Goal: Information Seeking & Learning: Learn about a topic

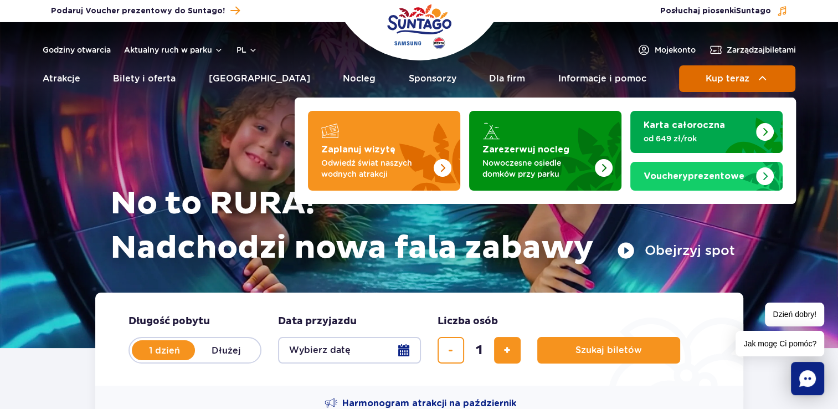
click at [782, 85] on button "Kup teraz" at bounding box center [737, 78] width 116 height 27
click at [745, 78] on span "Kup teraz" at bounding box center [728, 79] width 44 height 10
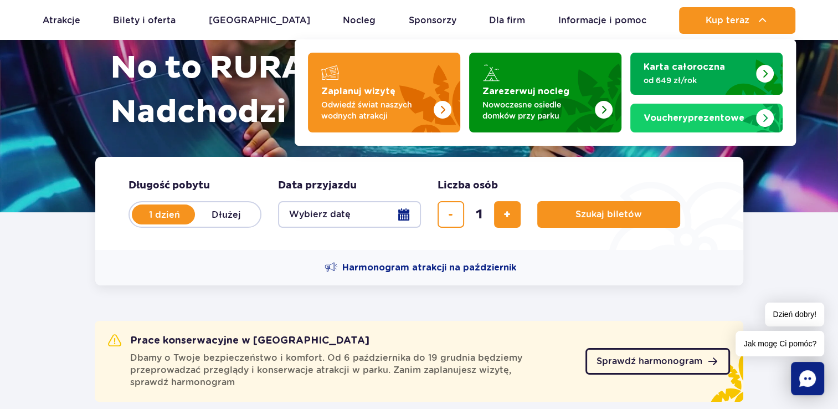
scroll to position [332, 0]
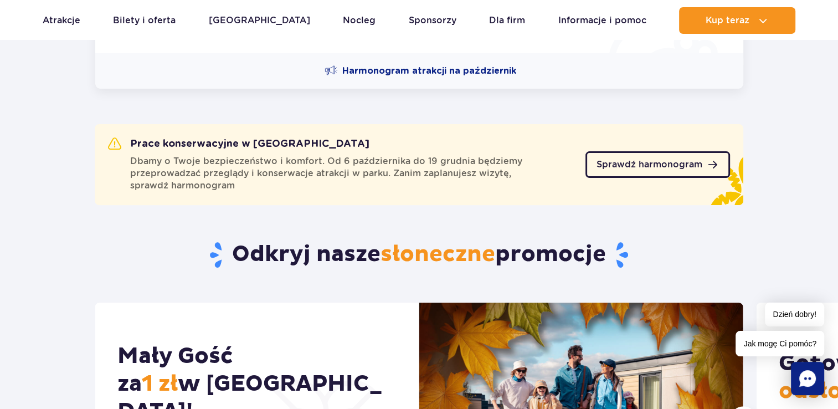
click at [678, 161] on span "Sprawdź harmonogram" at bounding box center [650, 164] width 106 height 9
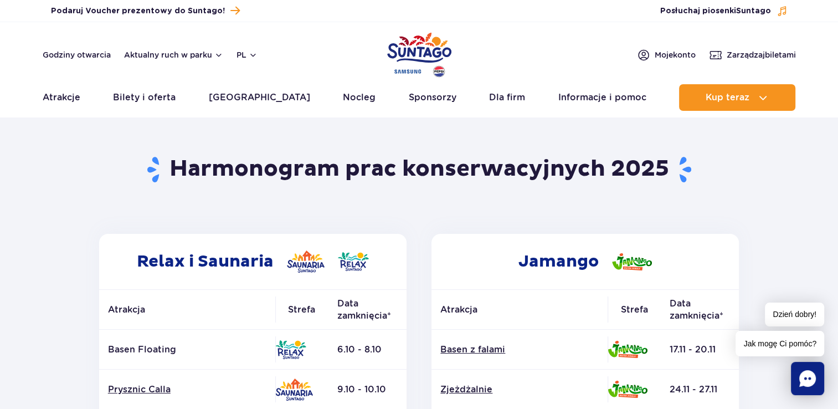
drag, startPoint x: 385, startPoint y: 50, endPoint x: 391, endPoint y: 52, distance: 6.5
click at [386, 50] on div "Godziny otwarcia Aktualny ruch w parku pl PL EN UA Moje konto Zarządzaj biletami" at bounding box center [420, 54] width 754 height 13
click at [421, 58] on img "Park of Poland" at bounding box center [419, 54] width 64 height 51
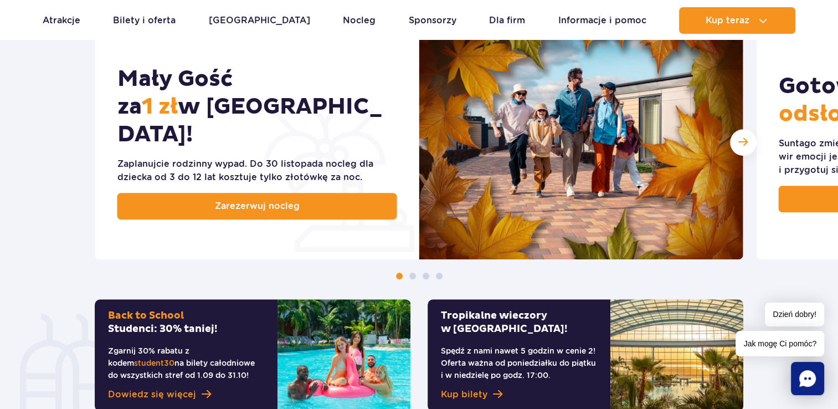
scroll to position [554, 0]
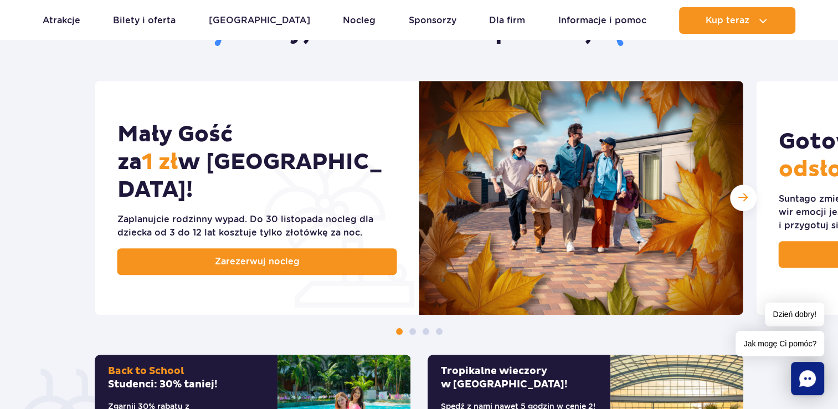
click at [414, 331] on span at bounding box center [413, 331] width 7 height 7
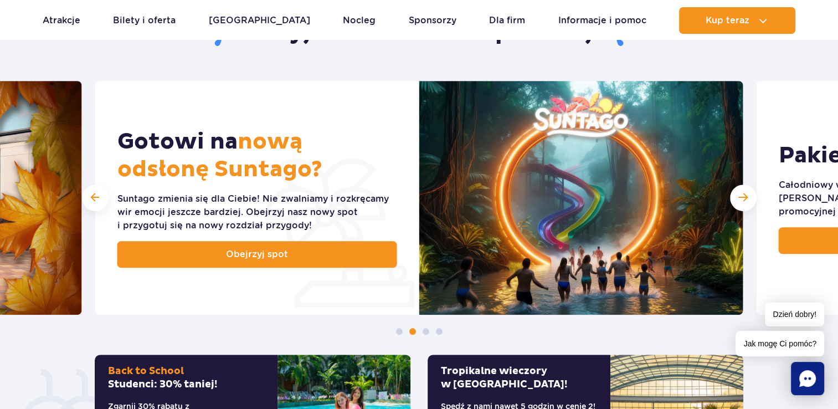
click at [423, 330] on span at bounding box center [426, 331] width 7 height 7
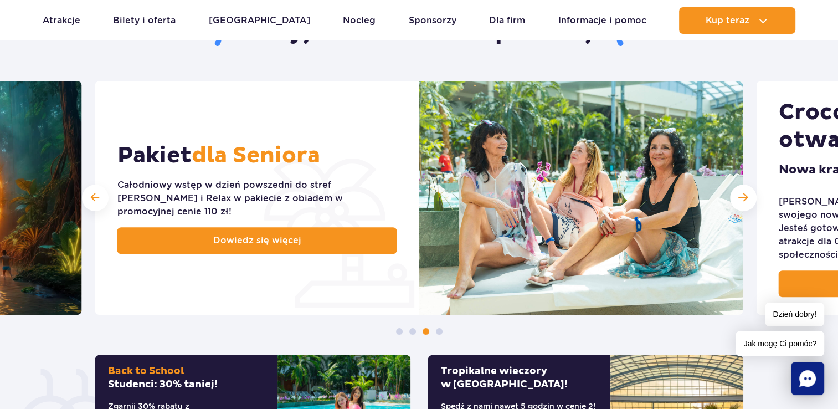
click at [411, 331] on span at bounding box center [413, 331] width 7 height 7
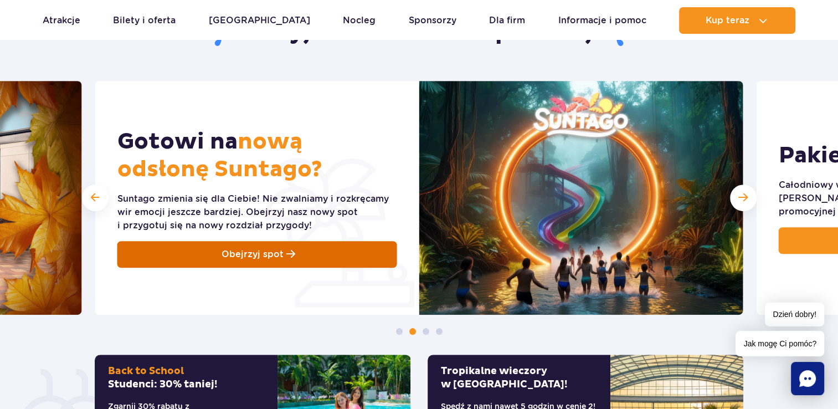
click at [331, 254] on link "Obejrzyj spot" at bounding box center [257, 254] width 280 height 27
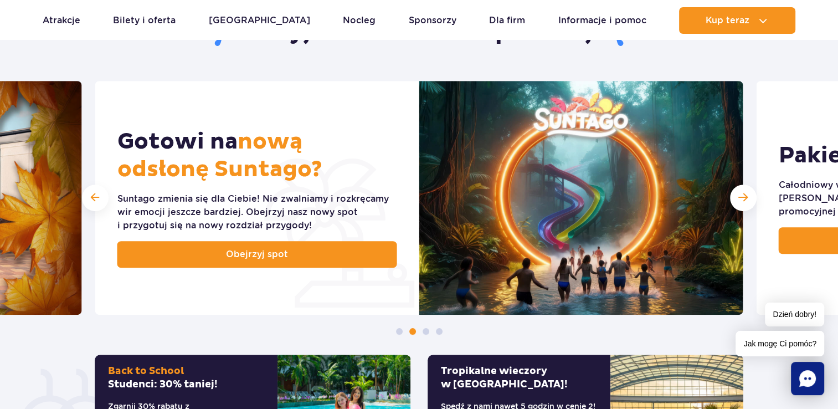
click at [427, 326] on div "Mały Gość za 1 zł w Suntago Village! Zaplanujcie rodzinny wypad. Do 30 listopad…" at bounding box center [419, 208] width 838 height 254
click at [423, 327] on div "Mały Gość za 1 zł w Suntago Village! Zaplanujcie rodzinny wypad. Do 30 listopad…" at bounding box center [419, 208] width 838 height 254
click at [426, 332] on span at bounding box center [426, 331] width 7 height 7
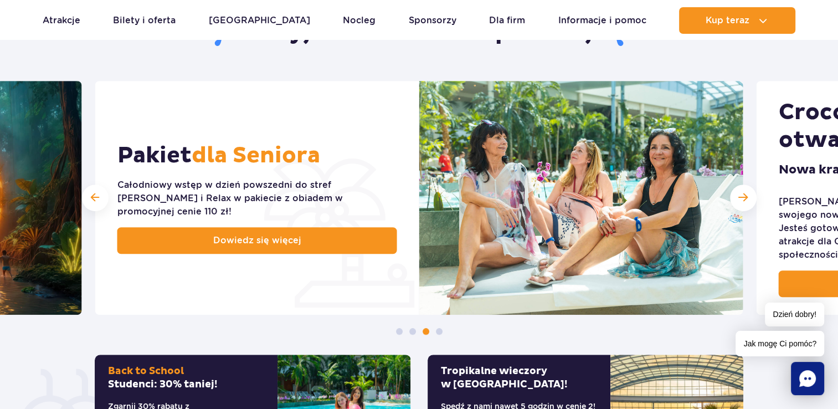
click at [439, 328] on span at bounding box center [439, 331] width 7 height 7
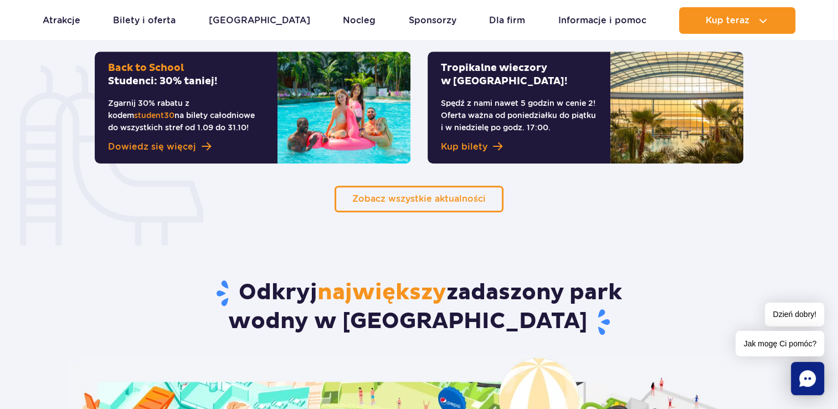
scroll to position [831, 0]
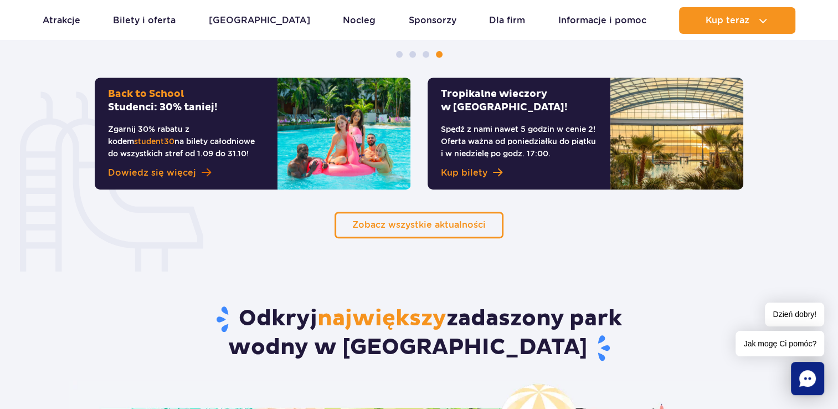
click at [164, 175] on span "Dowiedz się więcej" at bounding box center [152, 172] width 88 height 13
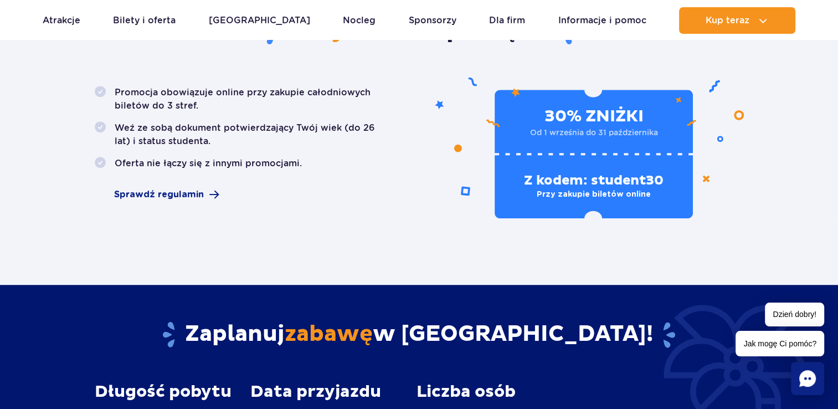
scroll to position [499, 0]
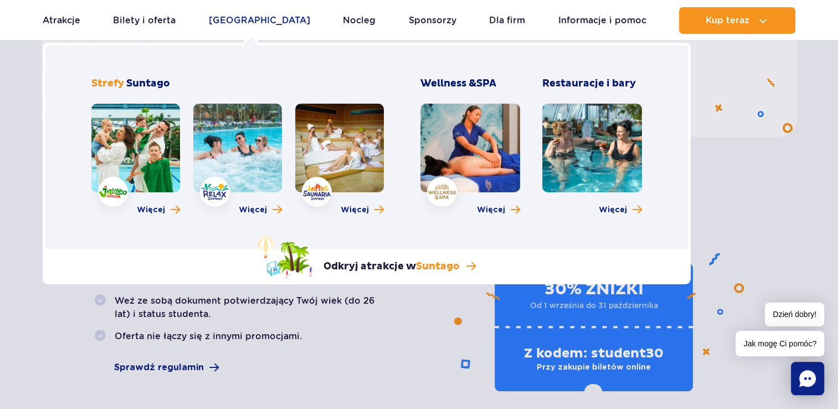
click at [261, 17] on link "[GEOGRAPHIC_DATA]" at bounding box center [259, 20] width 101 height 27
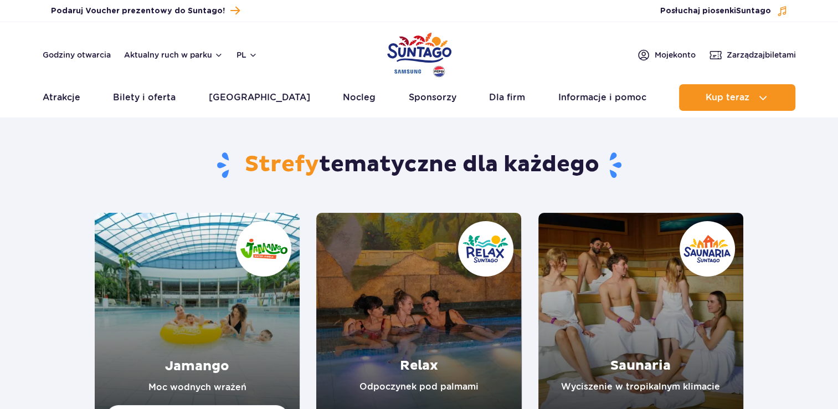
drag, startPoint x: 0, startPoint y: 0, endPoint x: 336, endPoint y: 27, distance: 337.5
click at [336, 27] on header "Godziny otwarcia Aktualny ruch w parku pl PL EN UA Moje konto Zarządzaj biletam…" at bounding box center [419, 69] width 838 height 95
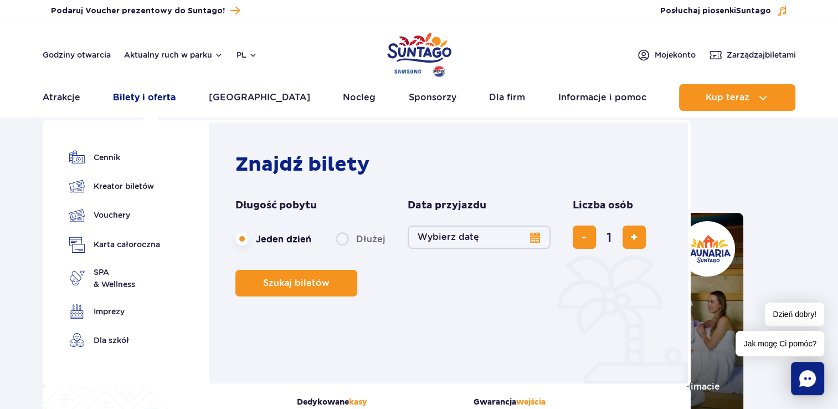
click at [161, 97] on link "Bilety i oferta" at bounding box center [144, 97] width 63 height 27
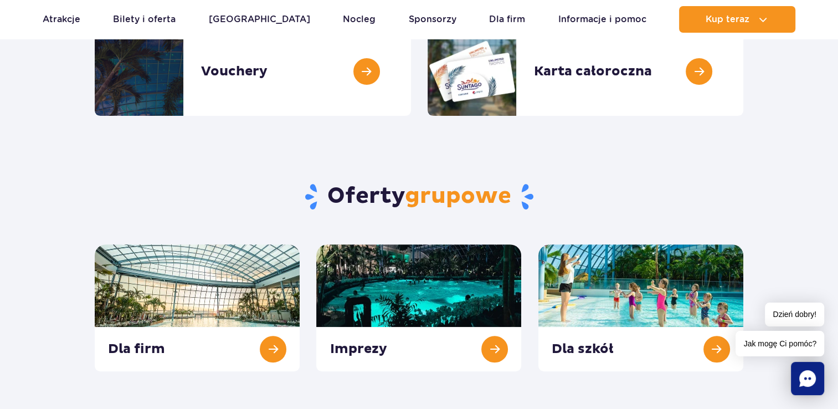
scroll to position [277, 0]
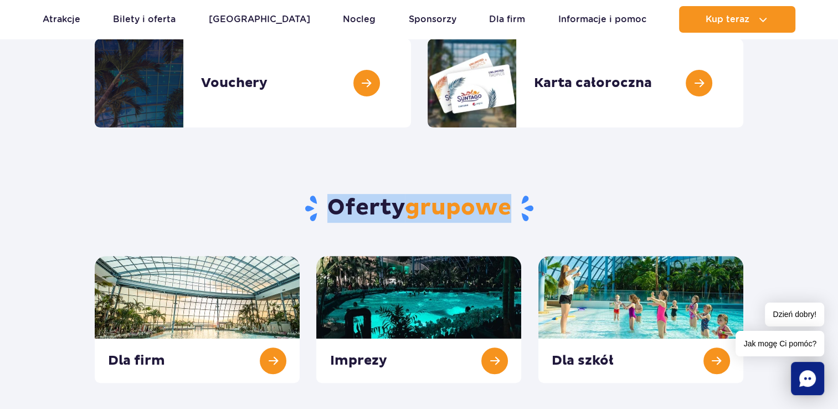
drag, startPoint x: 535, startPoint y: 208, endPoint x: 318, endPoint y: 206, distance: 217.2
click at [318, 206] on h2 "Oferty grupowe" at bounding box center [419, 208] width 649 height 29
click at [319, 207] on h2 "Oferty grupowe" at bounding box center [419, 208] width 649 height 29
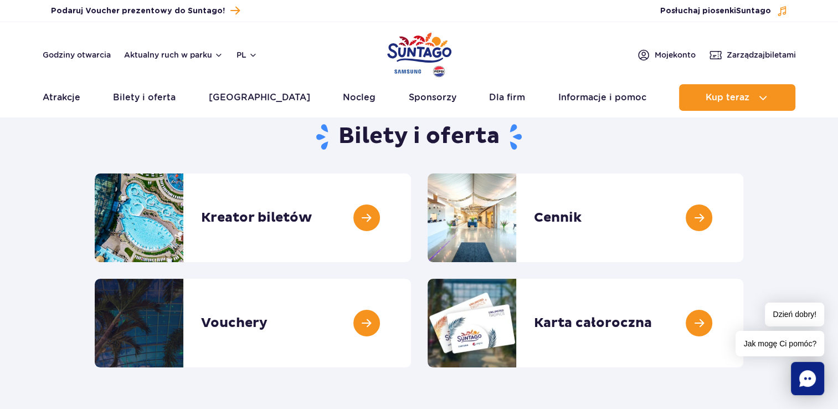
scroll to position [0, 0]
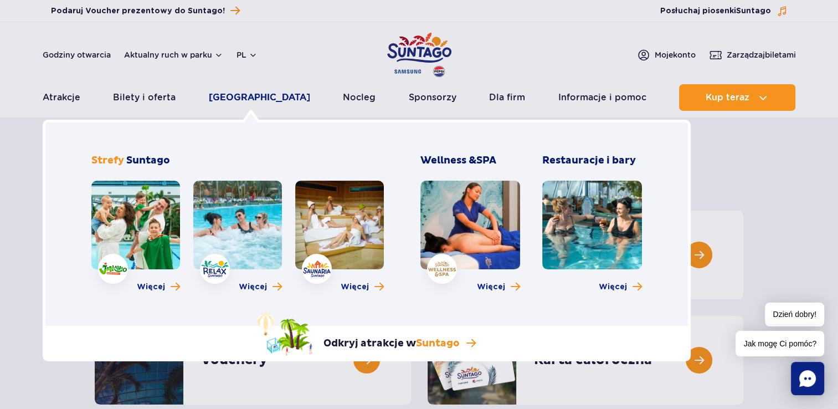
click at [239, 105] on link "[GEOGRAPHIC_DATA]" at bounding box center [259, 97] width 101 height 27
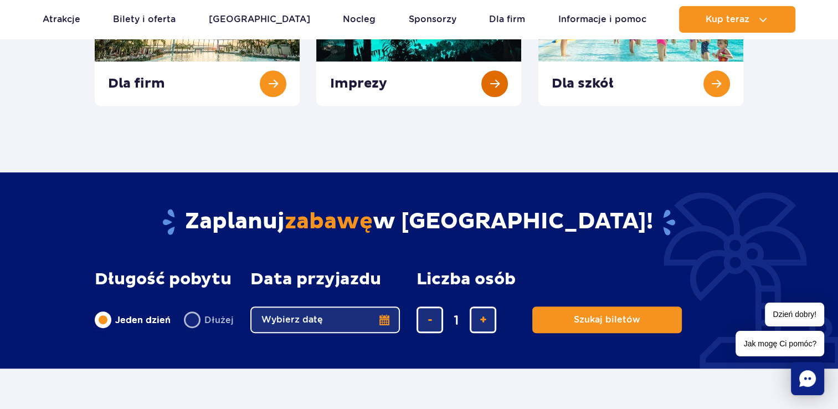
scroll to position [942, 0]
